Goal: Task Accomplishment & Management: Complete application form

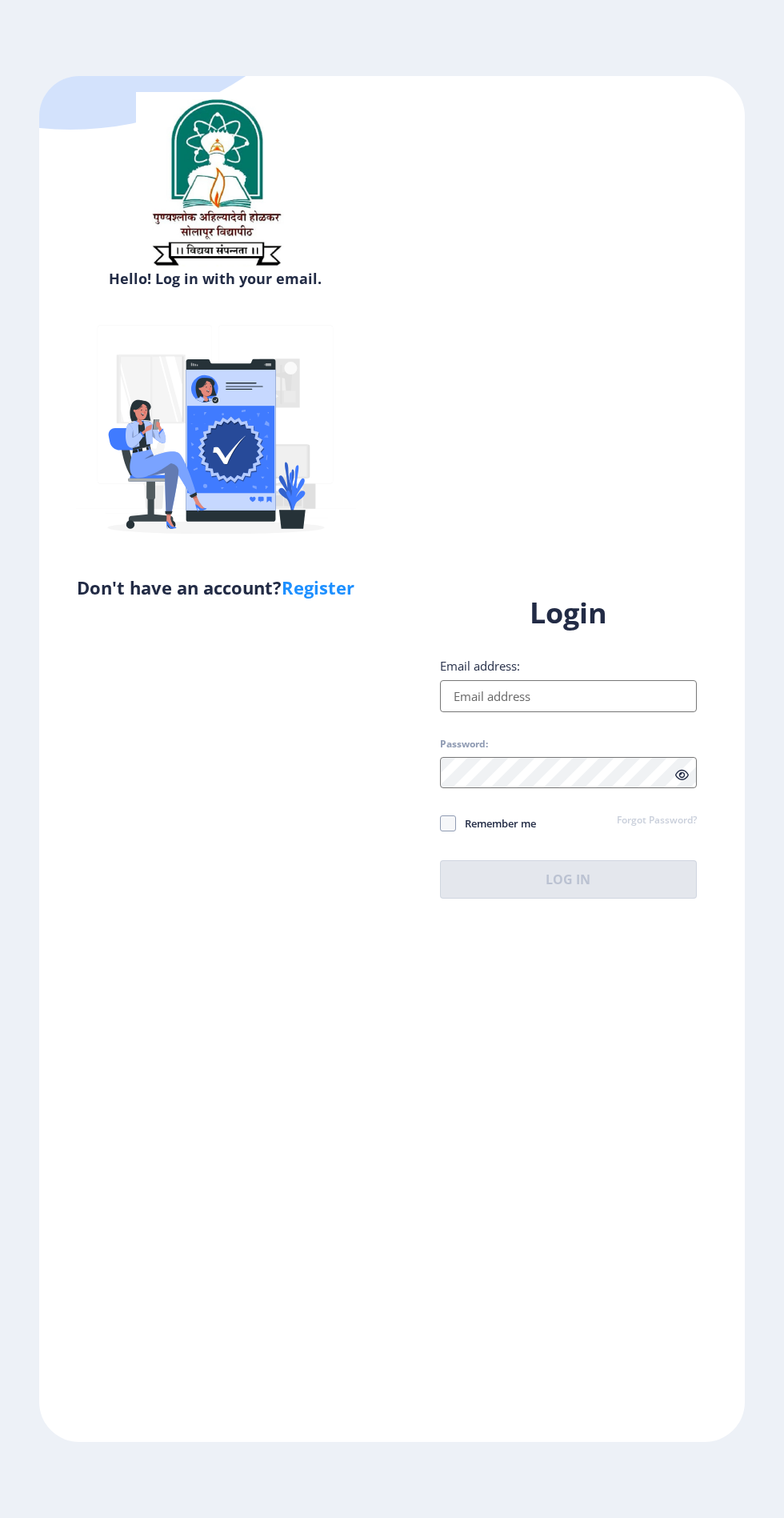
click at [606, 712] on input "Email address:" at bounding box center [568, 696] width 256 height 32
type input "[EMAIL_ADDRESS][DOMAIN_NAME]"
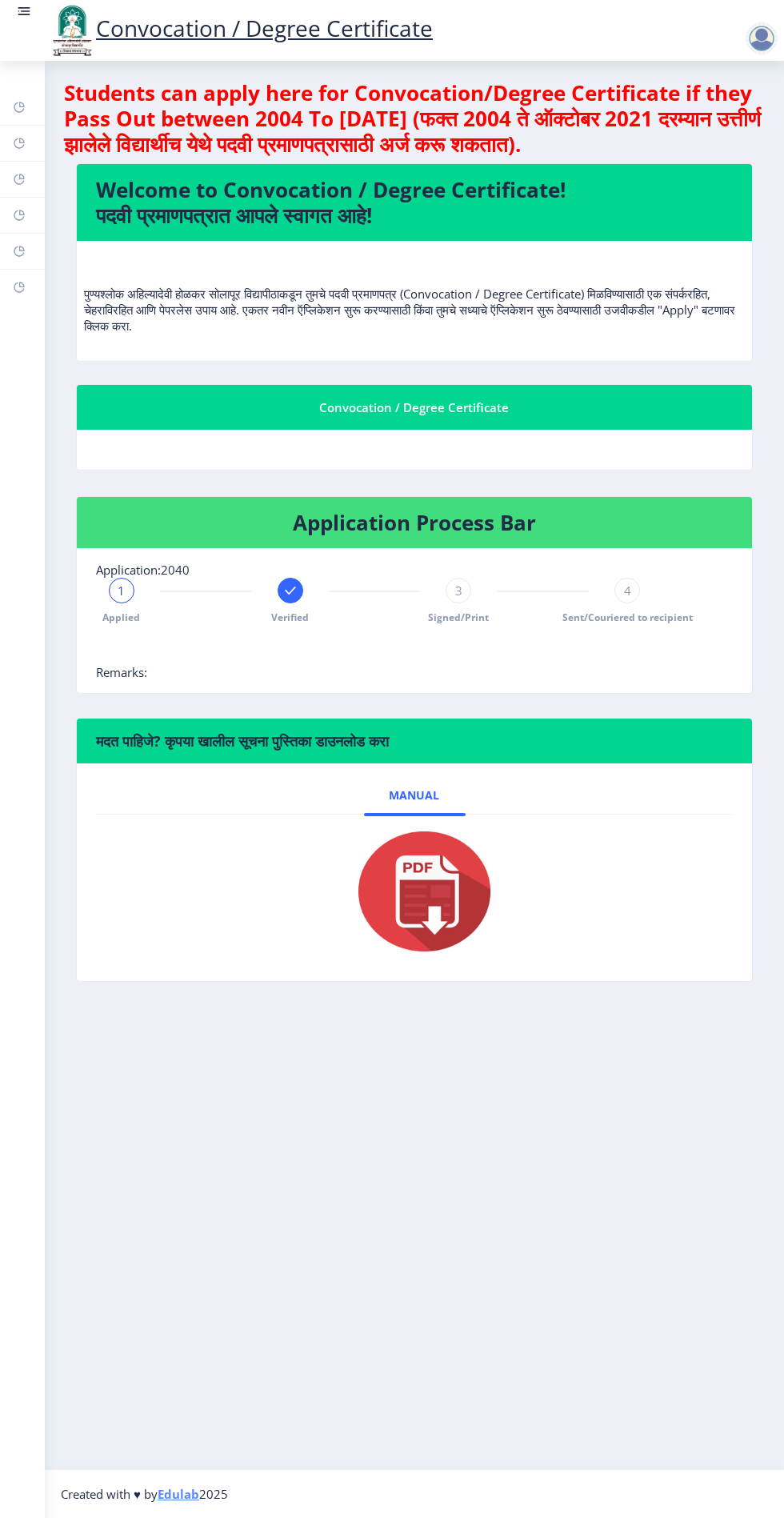
click at [19, 215] on rect at bounding box center [19, 215] width 13 height 13
